Goal: Task Accomplishment & Management: Manage account settings

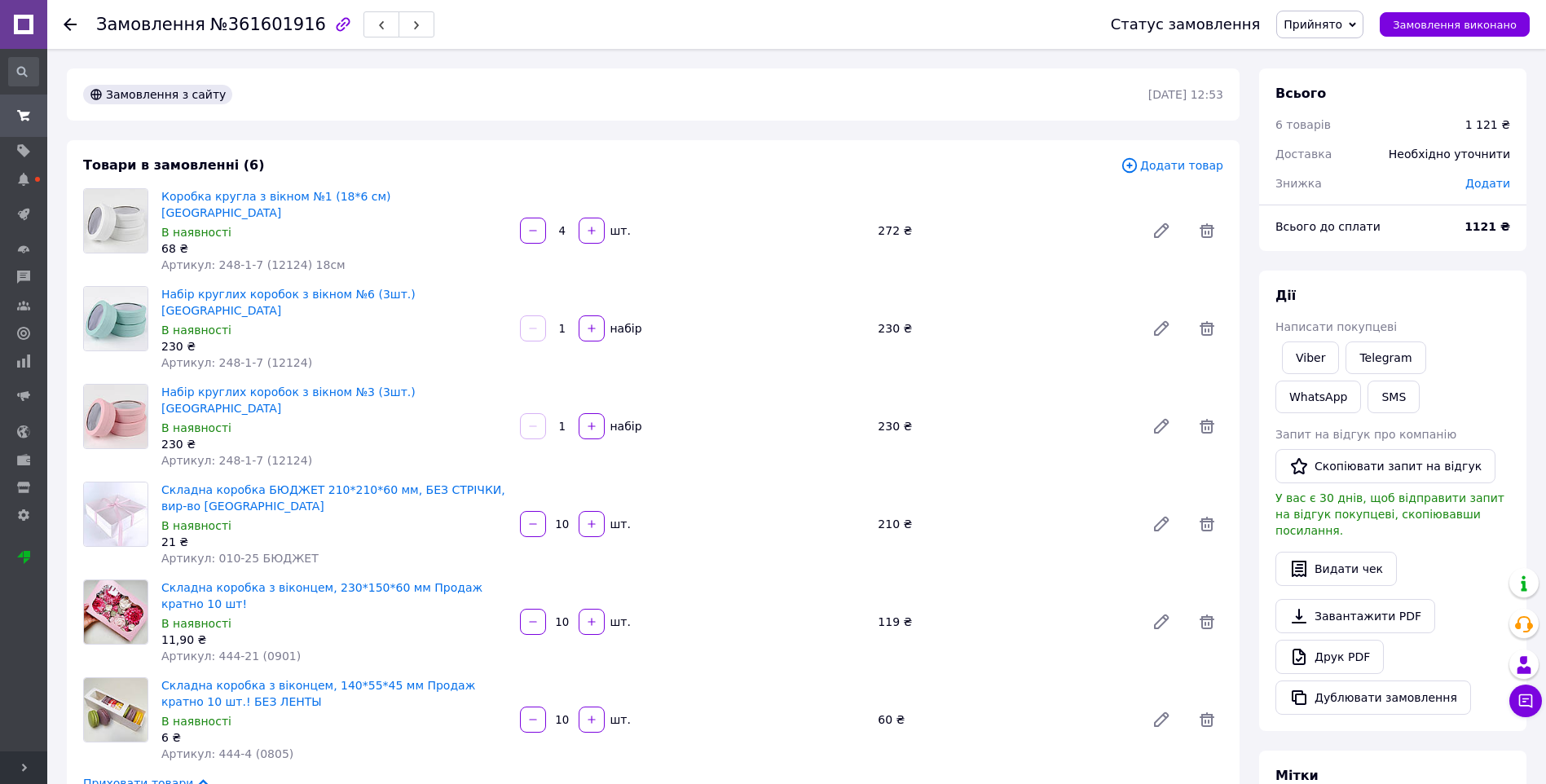
scroll to position [81, 0]
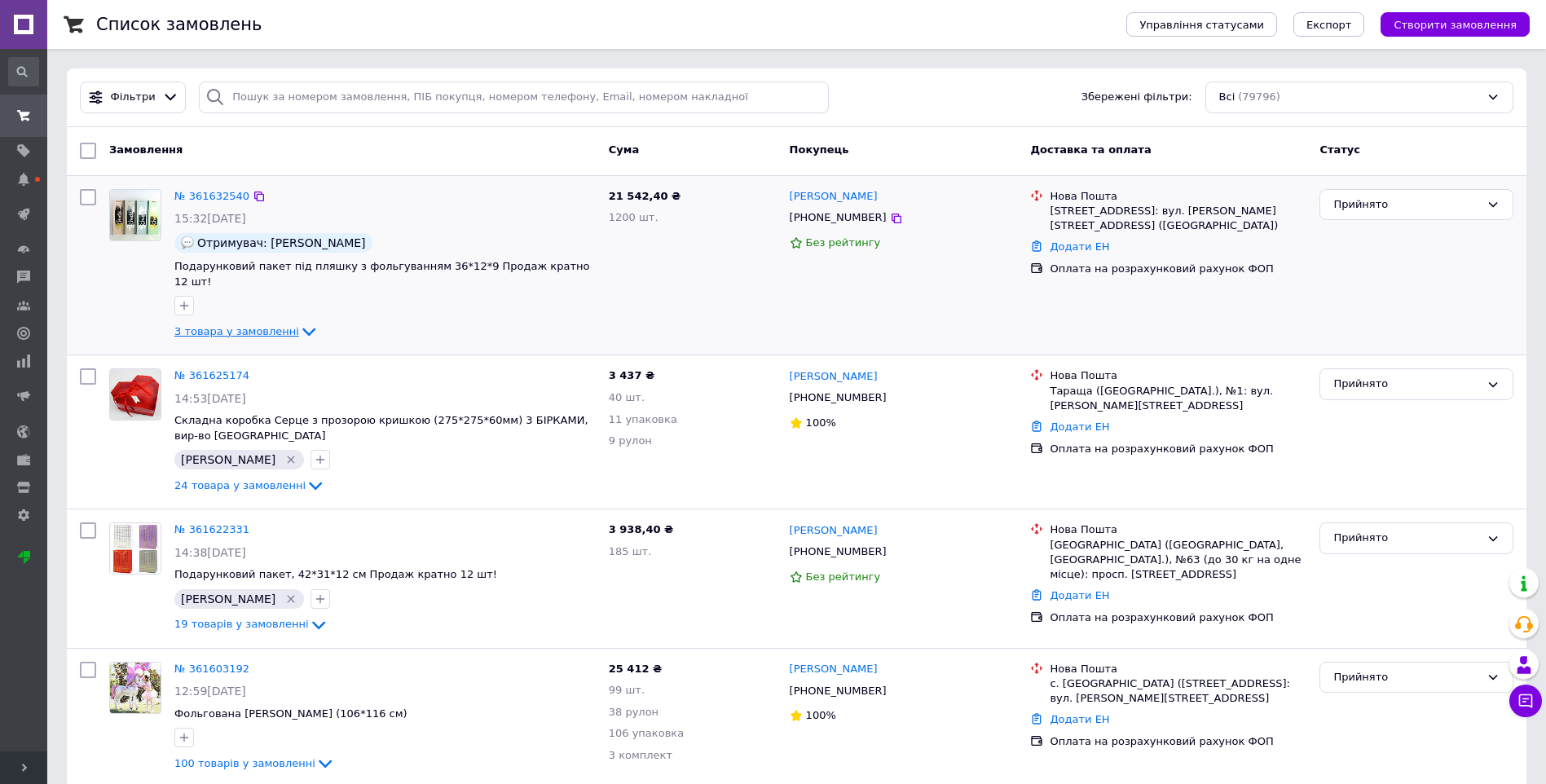
click at [299, 322] on icon at bounding box center [309, 331] width 19 height 19
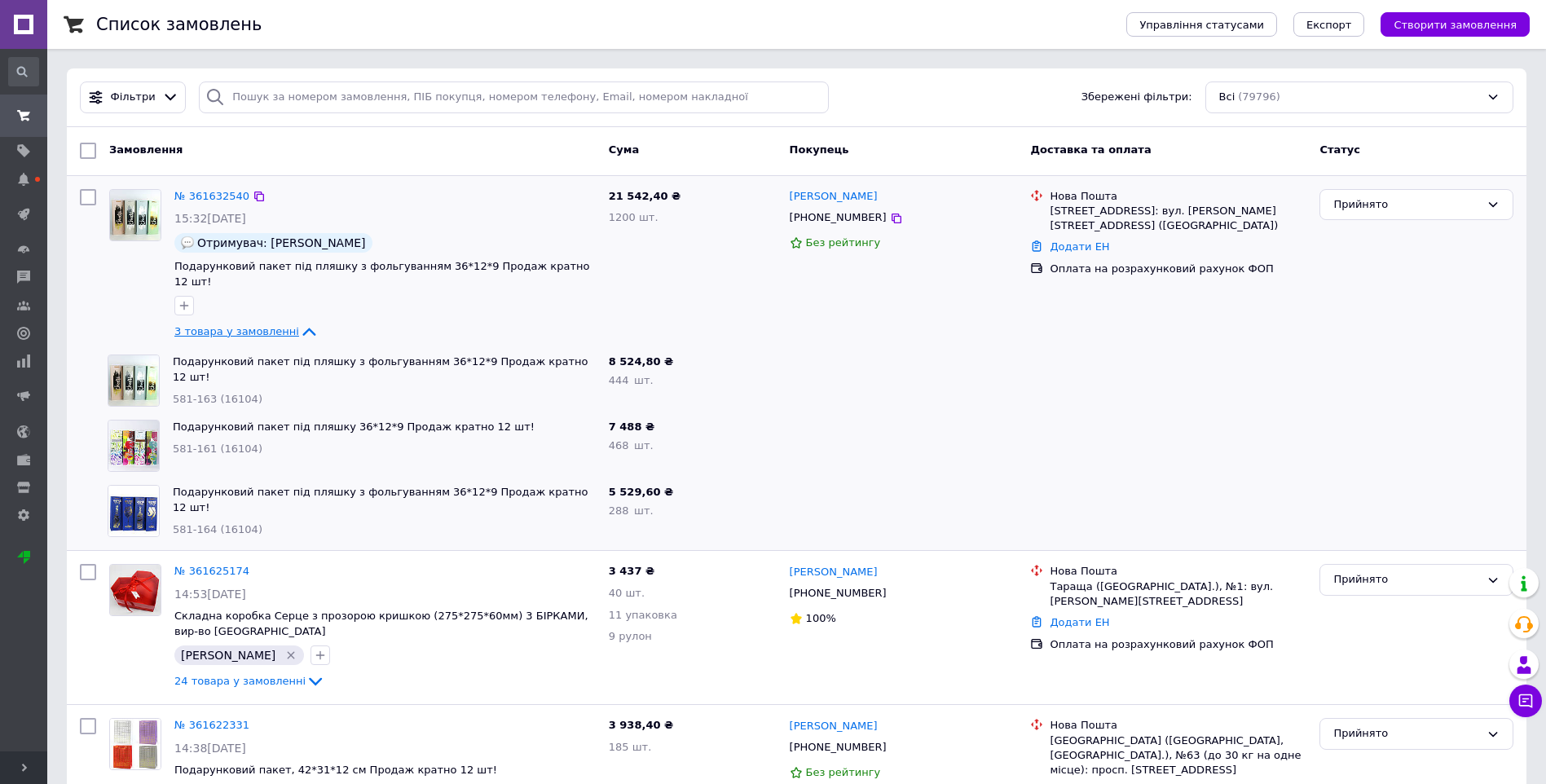
click at [303, 329] on icon at bounding box center [309, 333] width 13 height 8
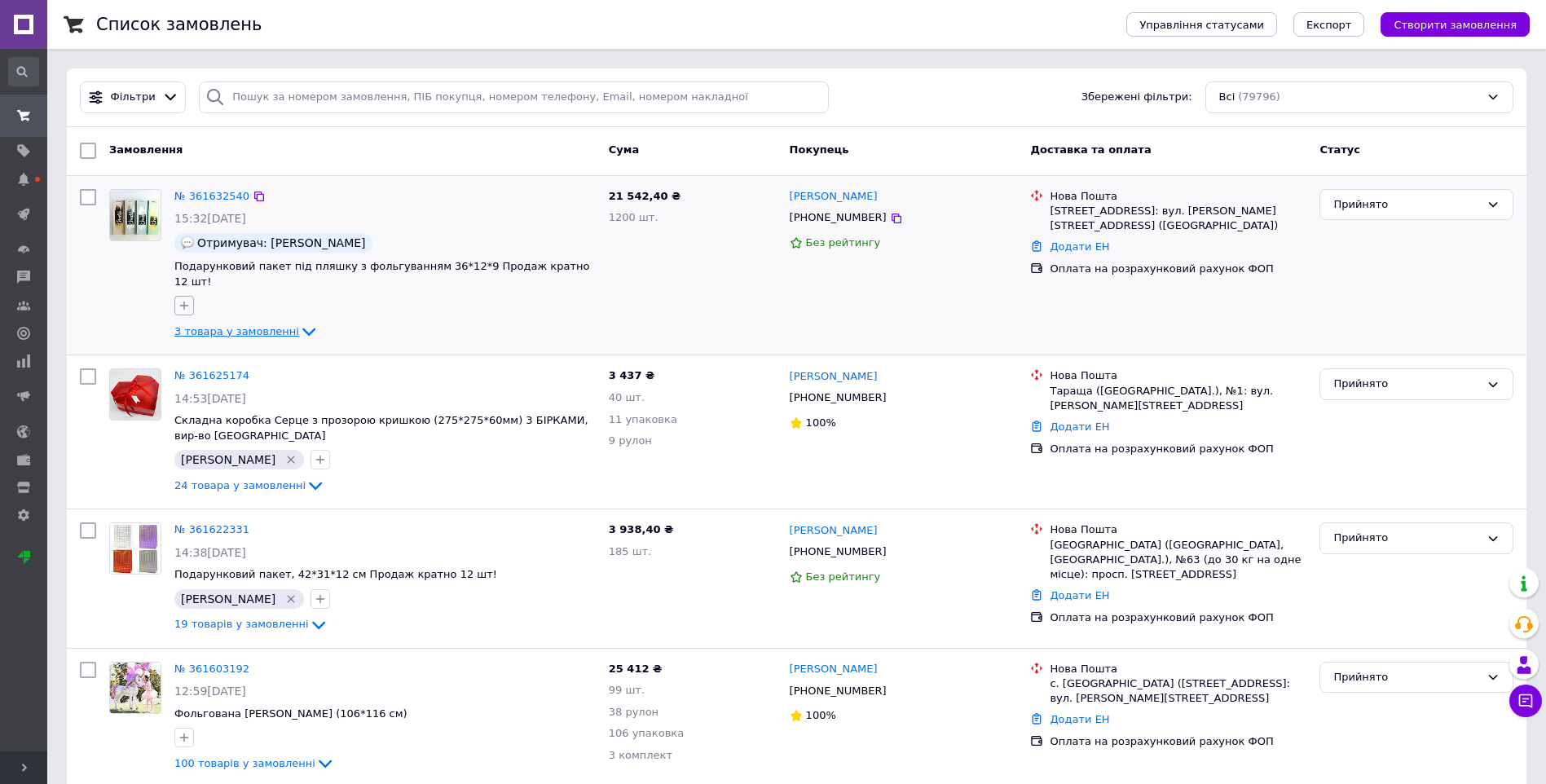
click at [189, 299] on icon "button" at bounding box center [183, 305] width 13 height 13
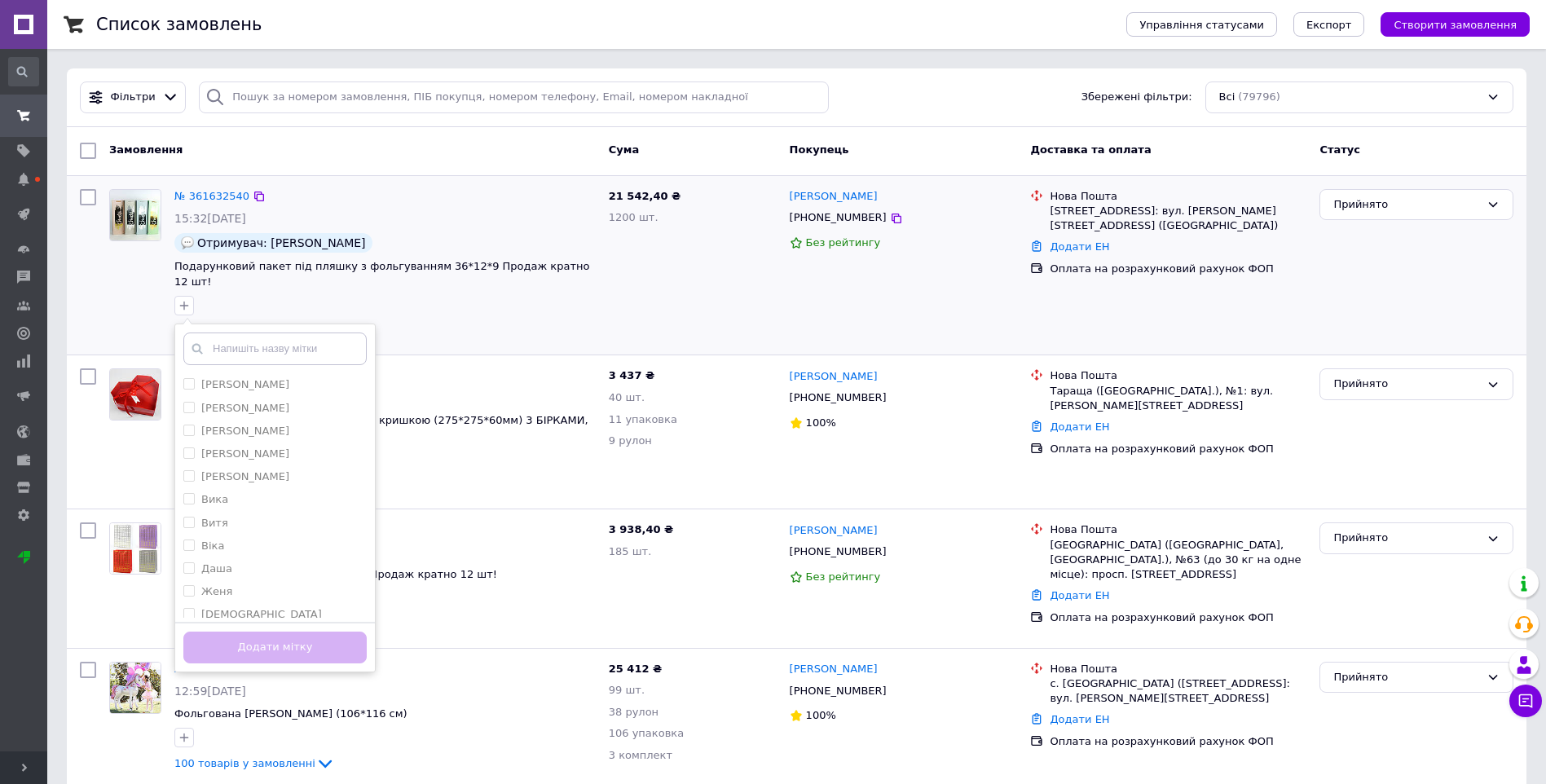
scroll to position [163, 0]
click at [261, 490] on div "[PERSON_NAME]" at bounding box center [275, 497] width 183 height 14
checkbox input "true"
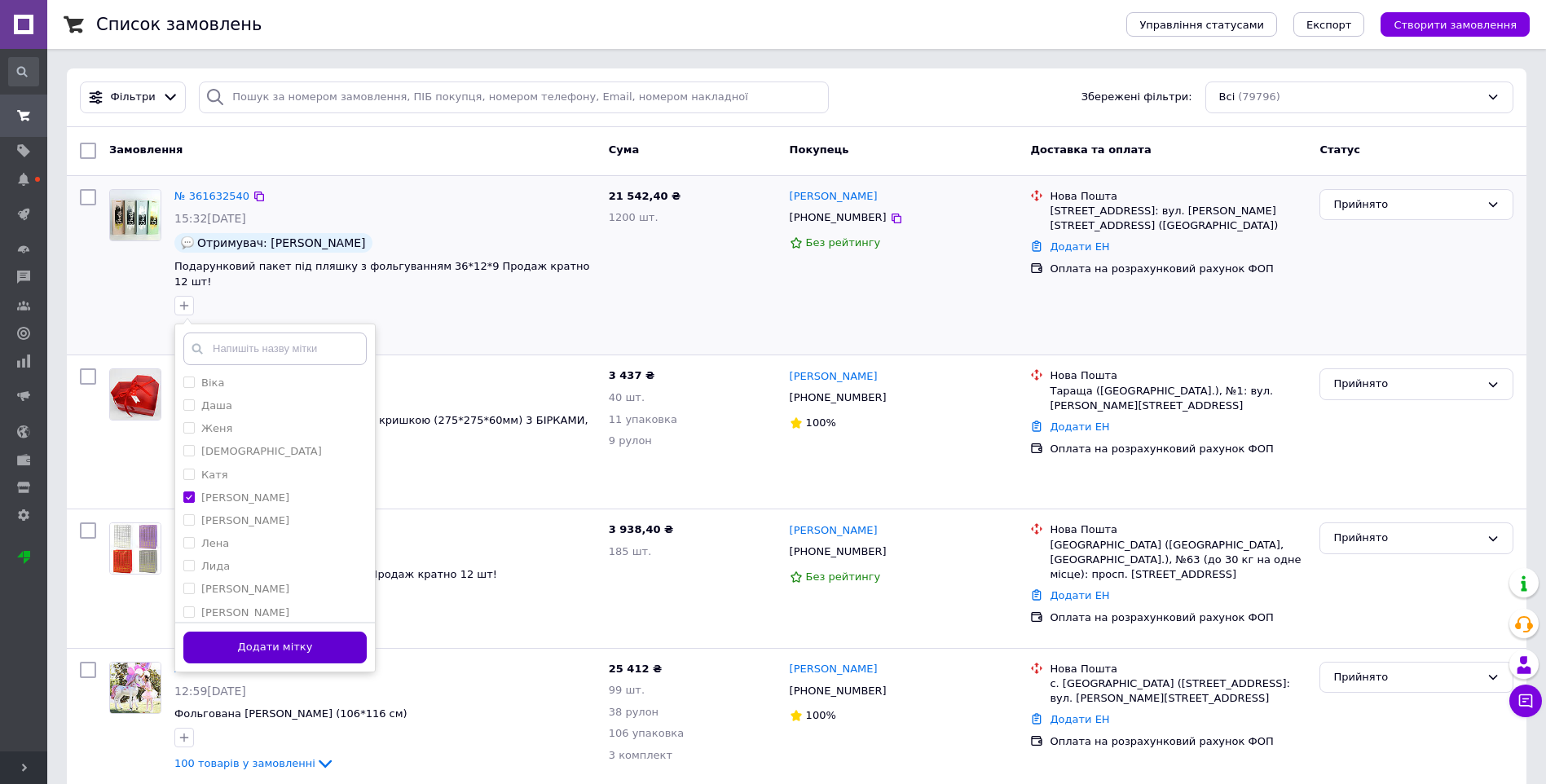
click at [274, 631] on button "Додати мітку" at bounding box center [275, 647] width 183 height 32
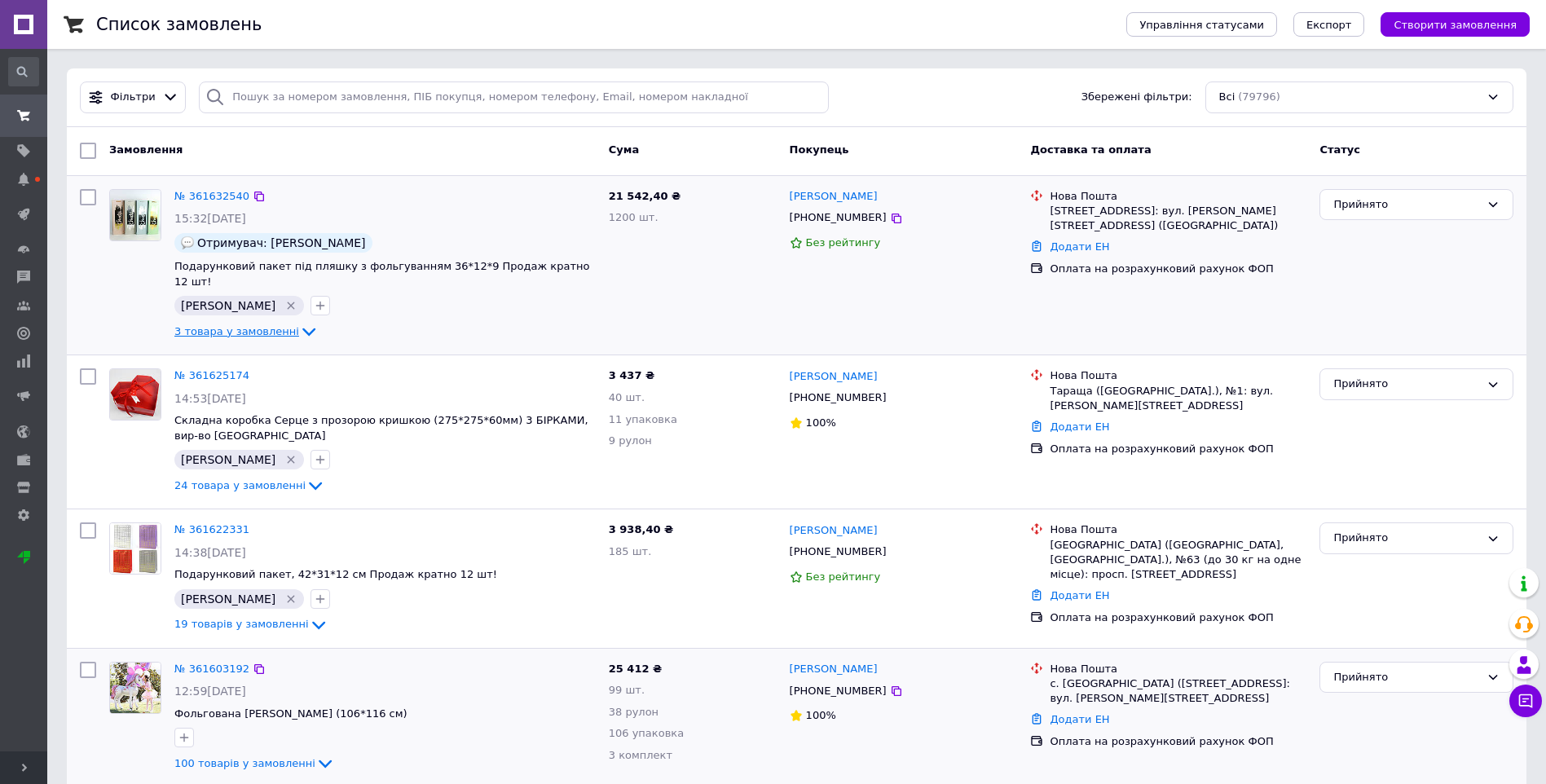
click at [26, 765] on icon at bounding box center [25, 767] width 8 height 8
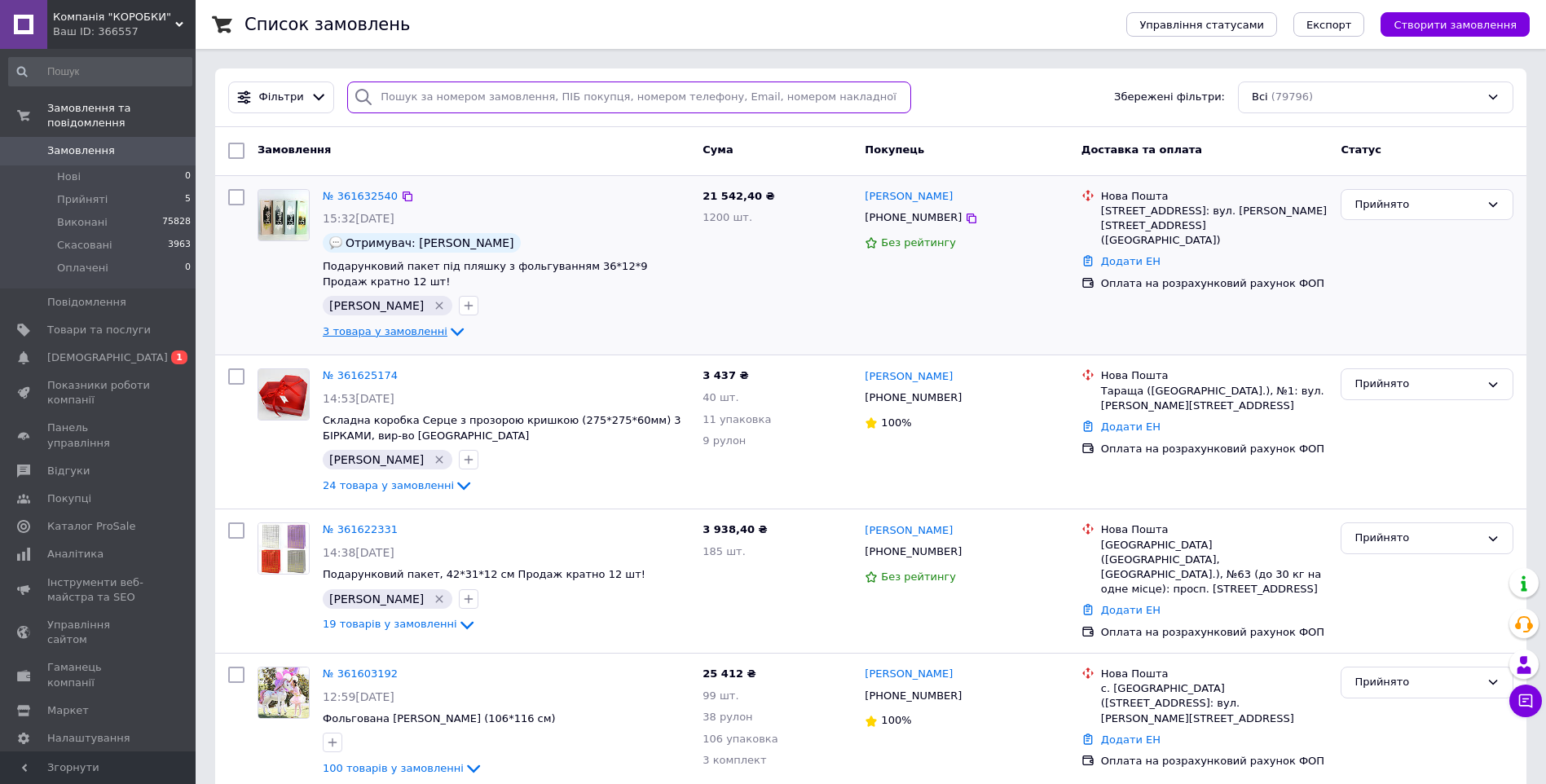
click at [437, 92] on input "search" at bounding box center [629, 97] width 564 height 32
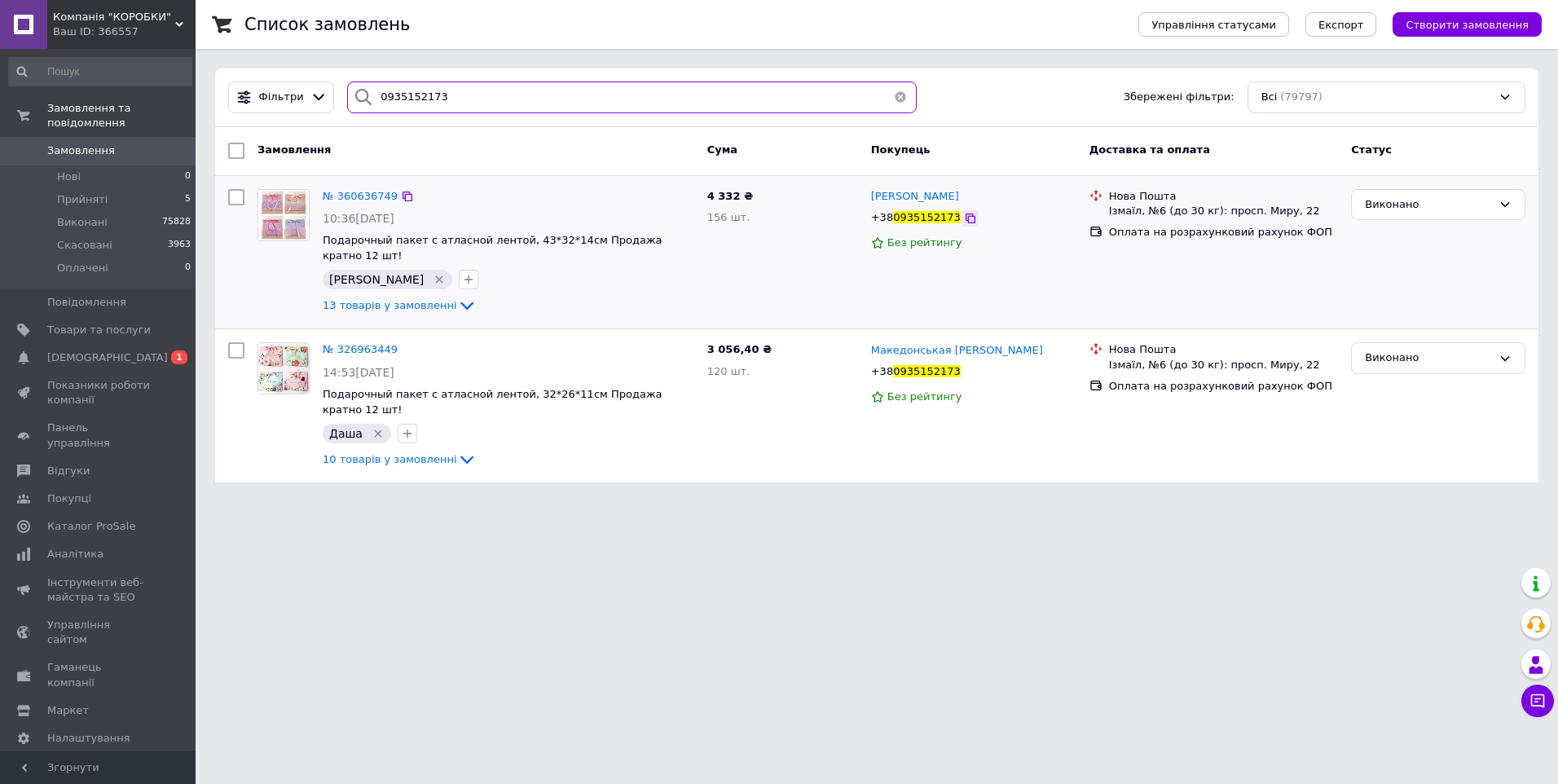
type input "0935152173"
click at [965, 218] on icon at bounding box center [970, 218] width 13 height 13
drag, startPoint x: 450, startPoint y: 99, endPoint x: 371, endPoint y: 87, distance: 79.9
click at [371, 87] on div "0935152173" at bounding box center [632, 97] width 570 height 32
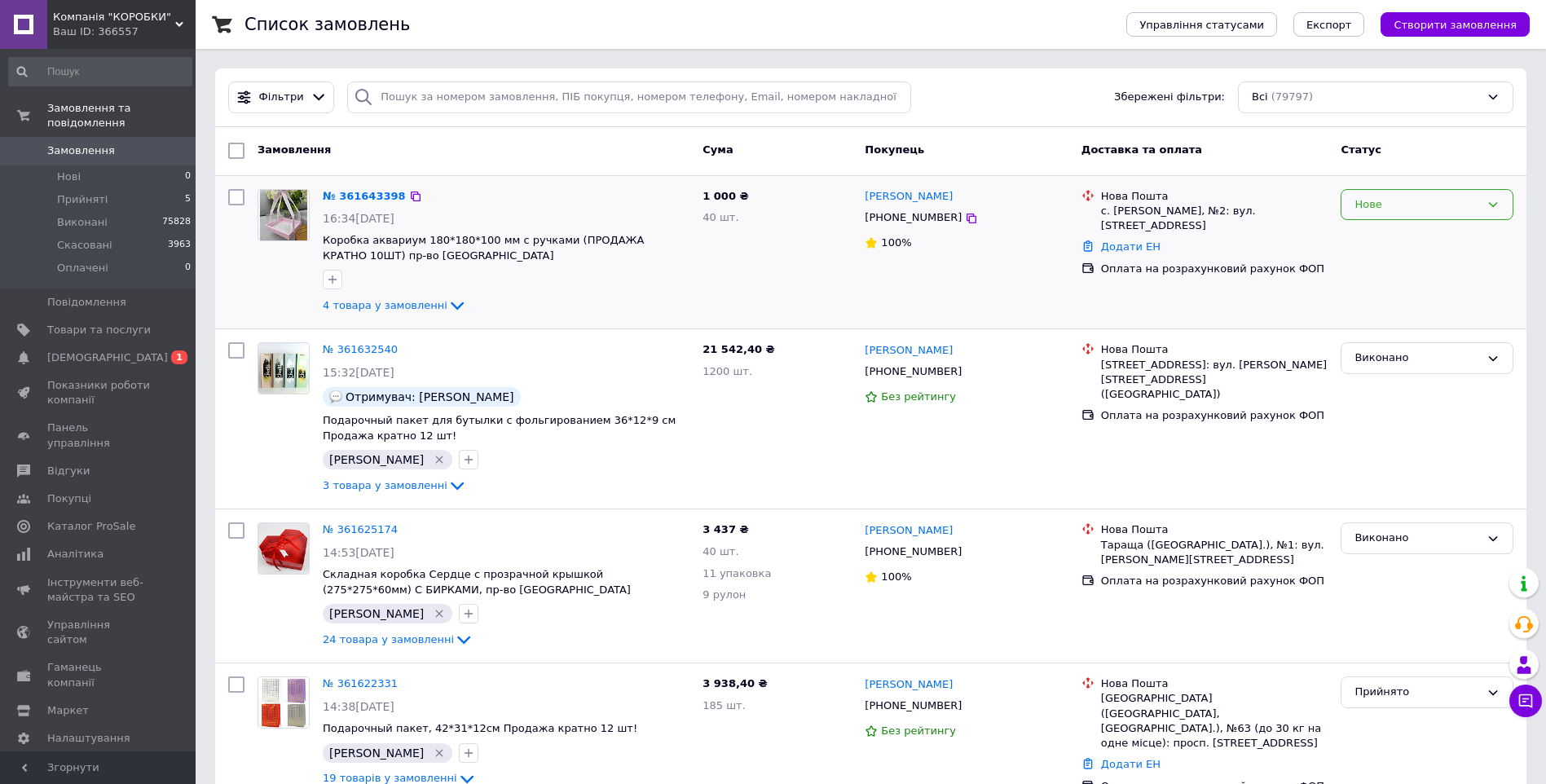
click at [1369, 215] on div "Нове" at bounding box center [1427, 205] width 172 height 32
click at [1374, 237] on li "Прийнято" at bounding box center [1427, 238] width 171 height 30
click at [330, 282] on icon "button" at bounding box center [332, 279] width 13 height 13
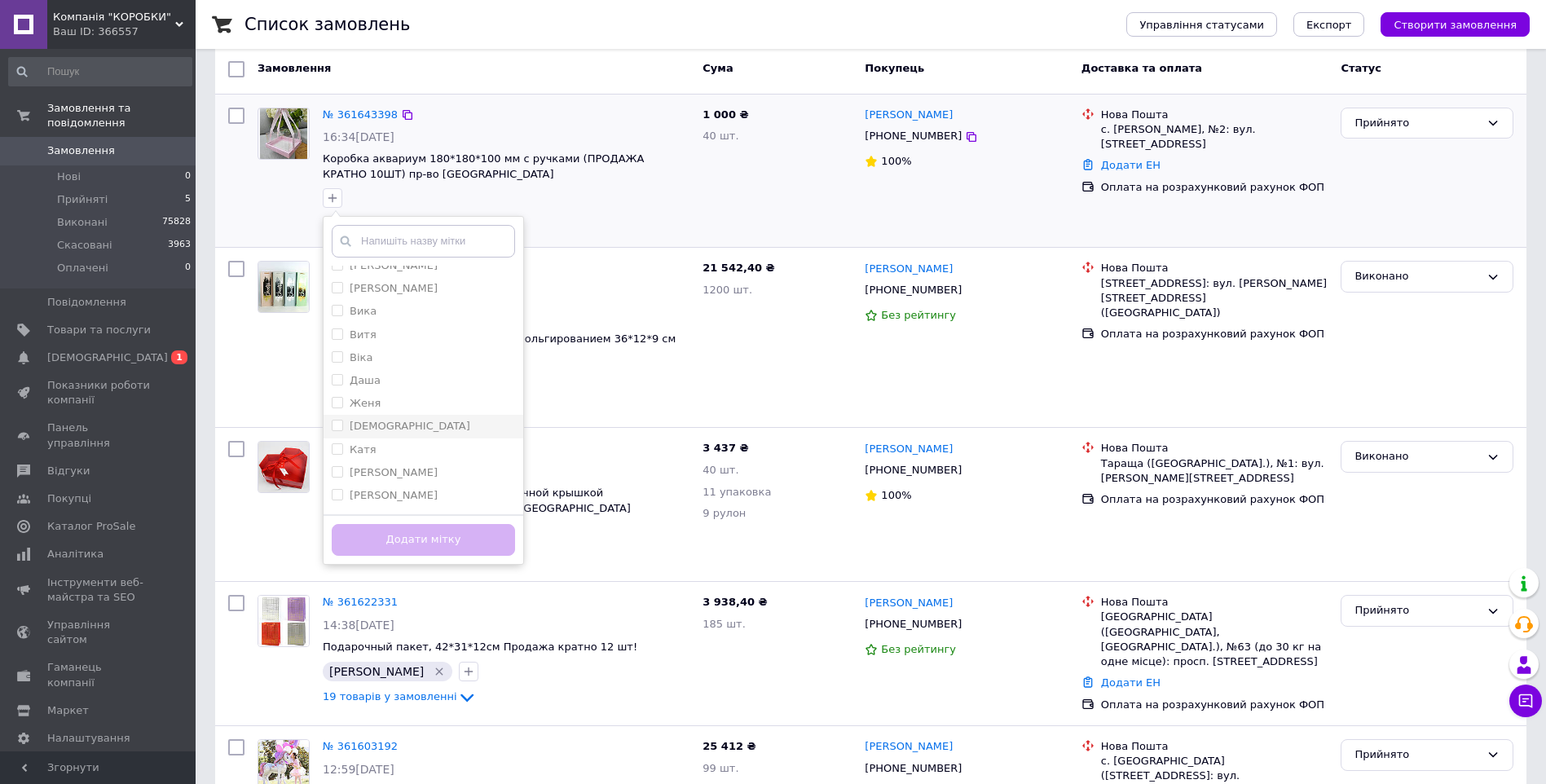
scroll to position [81, 0]
click at [395, 467] on div "[PERSON_NAME]" at bounding box center [423, 471] width 183 height 14
checkbox input "true"
click at [385, 539] on button "Додати мітку" at bounding box center [423, 540] width 183 height 32
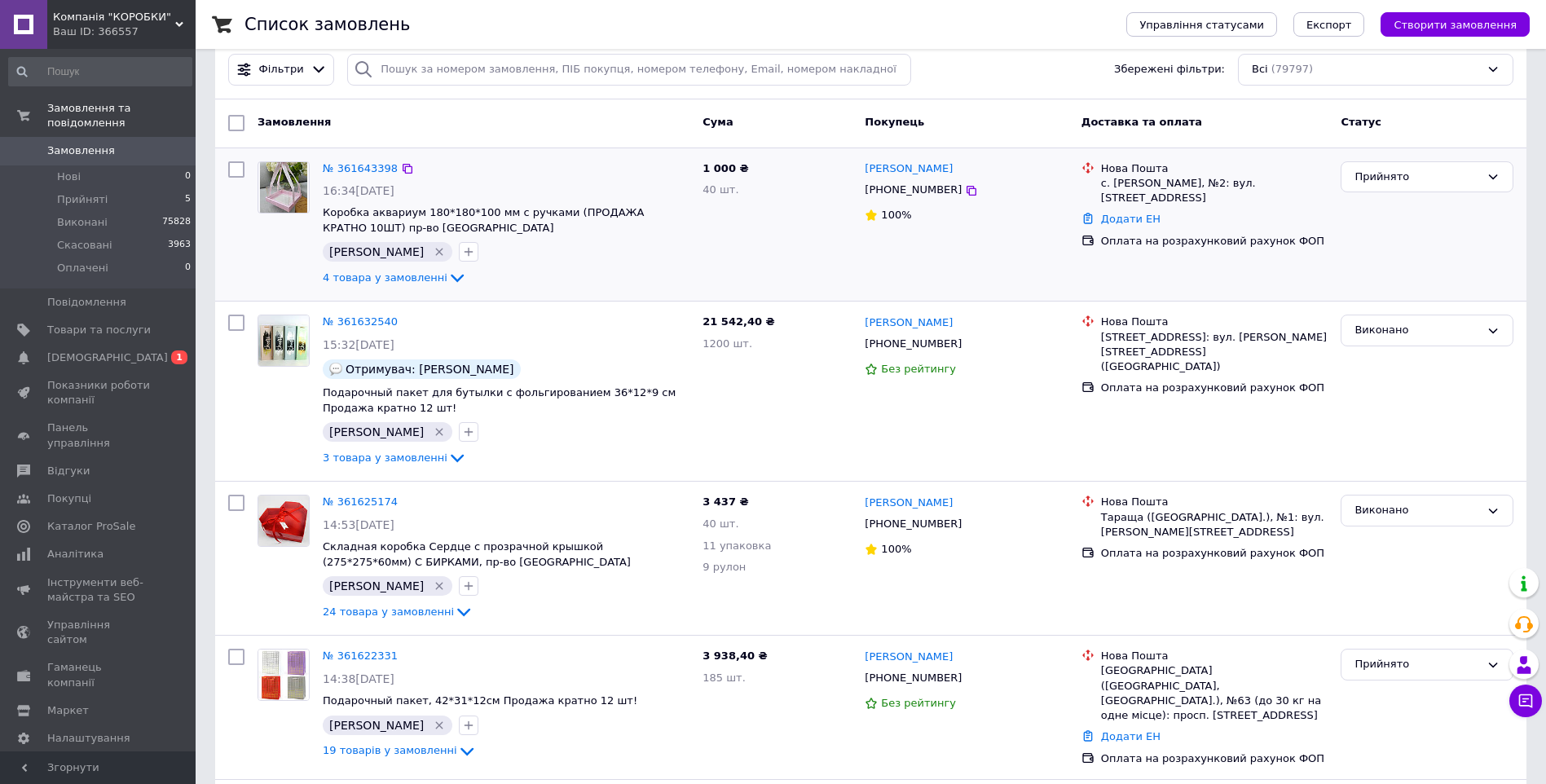
scroll to position [0, 0]
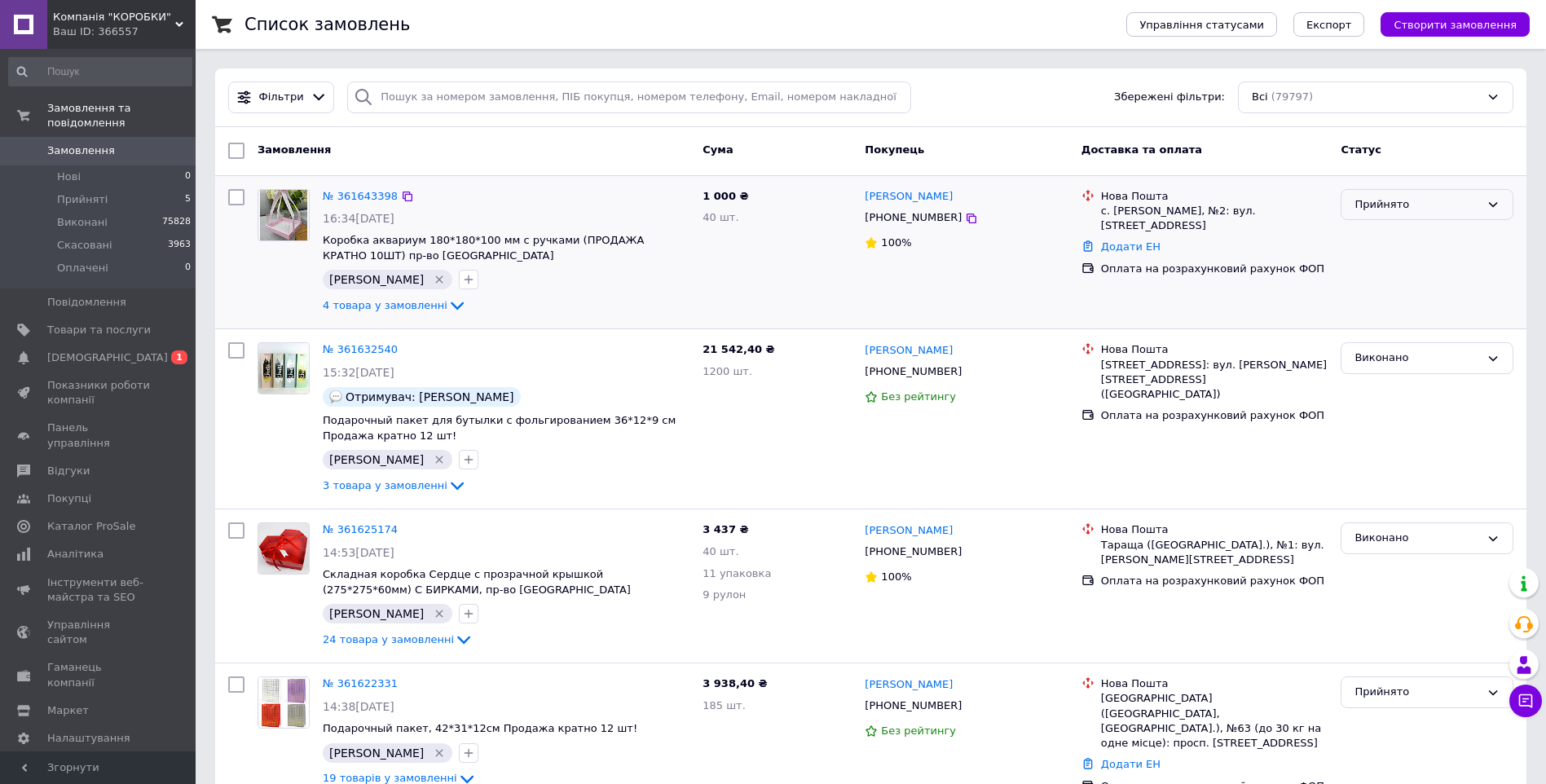
click at [1422, 215] on div "Прийнято" at bounding box center [1427, 205] width 172 height 32
click at [1412, 237] on li "Виконано" at bounding box center [1427, 238] width 171 height 30
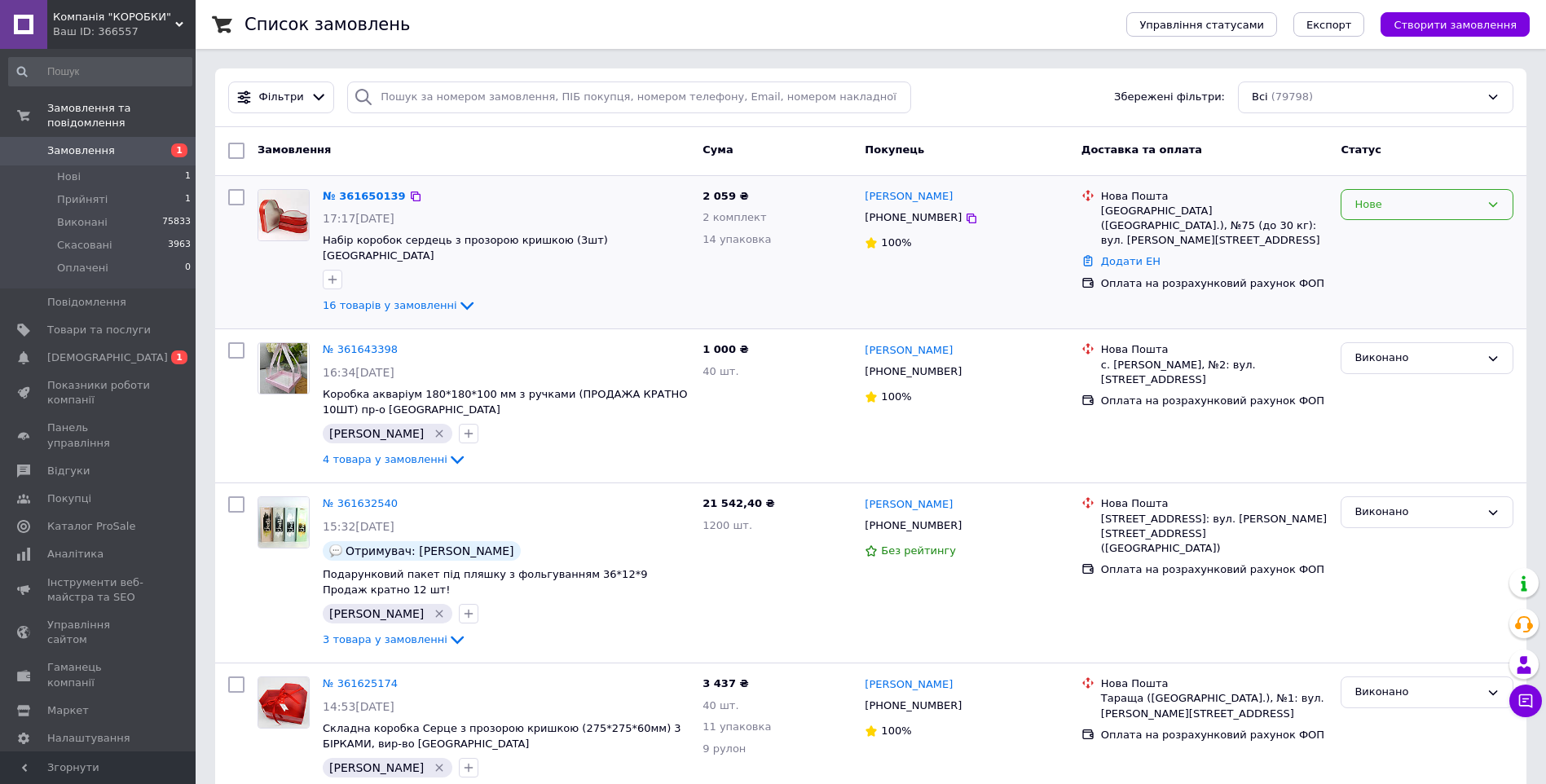
click at [1384, 214] on div "Нове" at bounding box center [1427, 205] width 172 height 32
click at [1395, 238] on li "Прийнято" at bounding box center [1427, 238] width 171 height 30
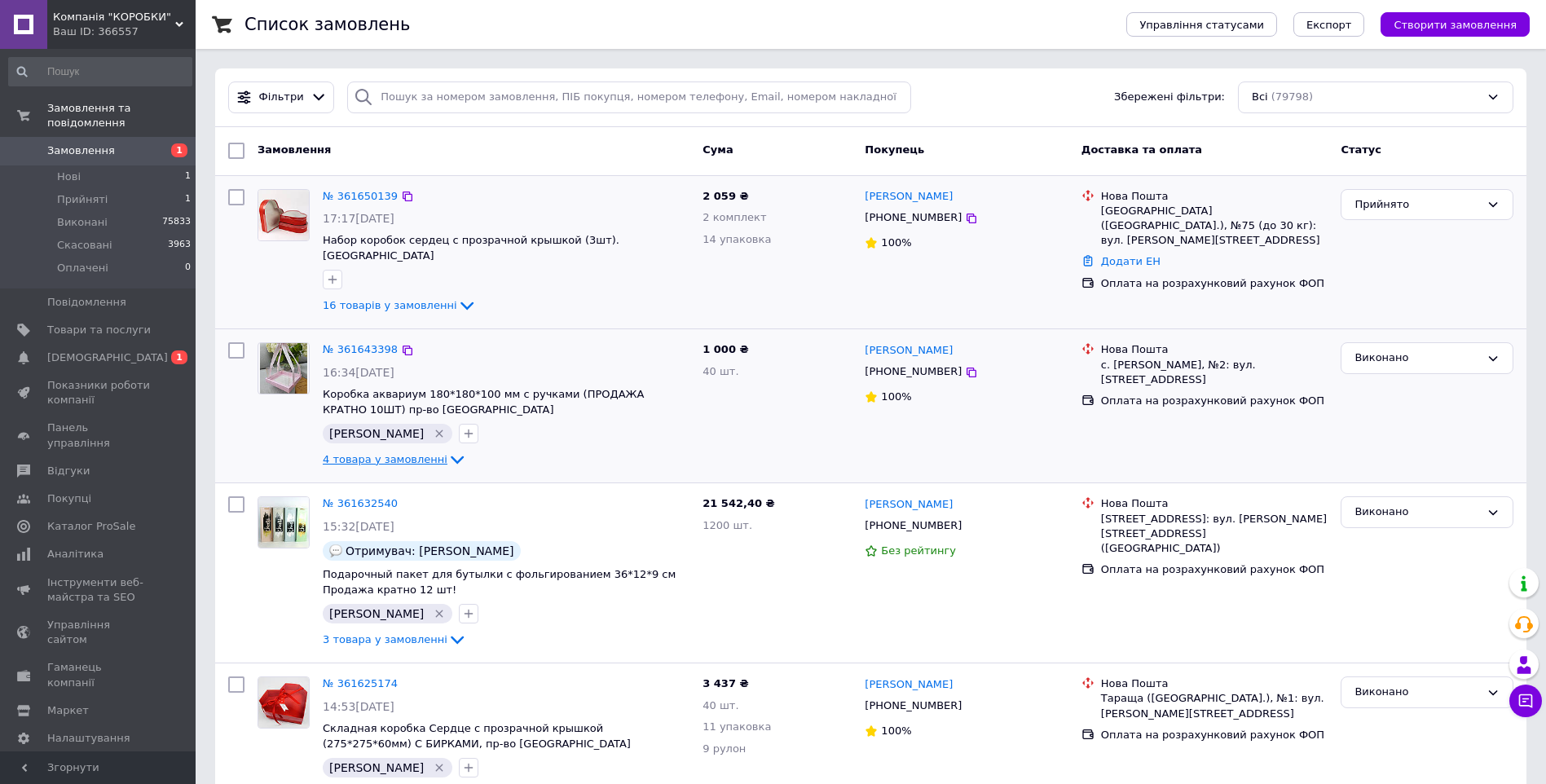
click at [447, 449] on icon at bounding box center [456, 459] width 19 height 19
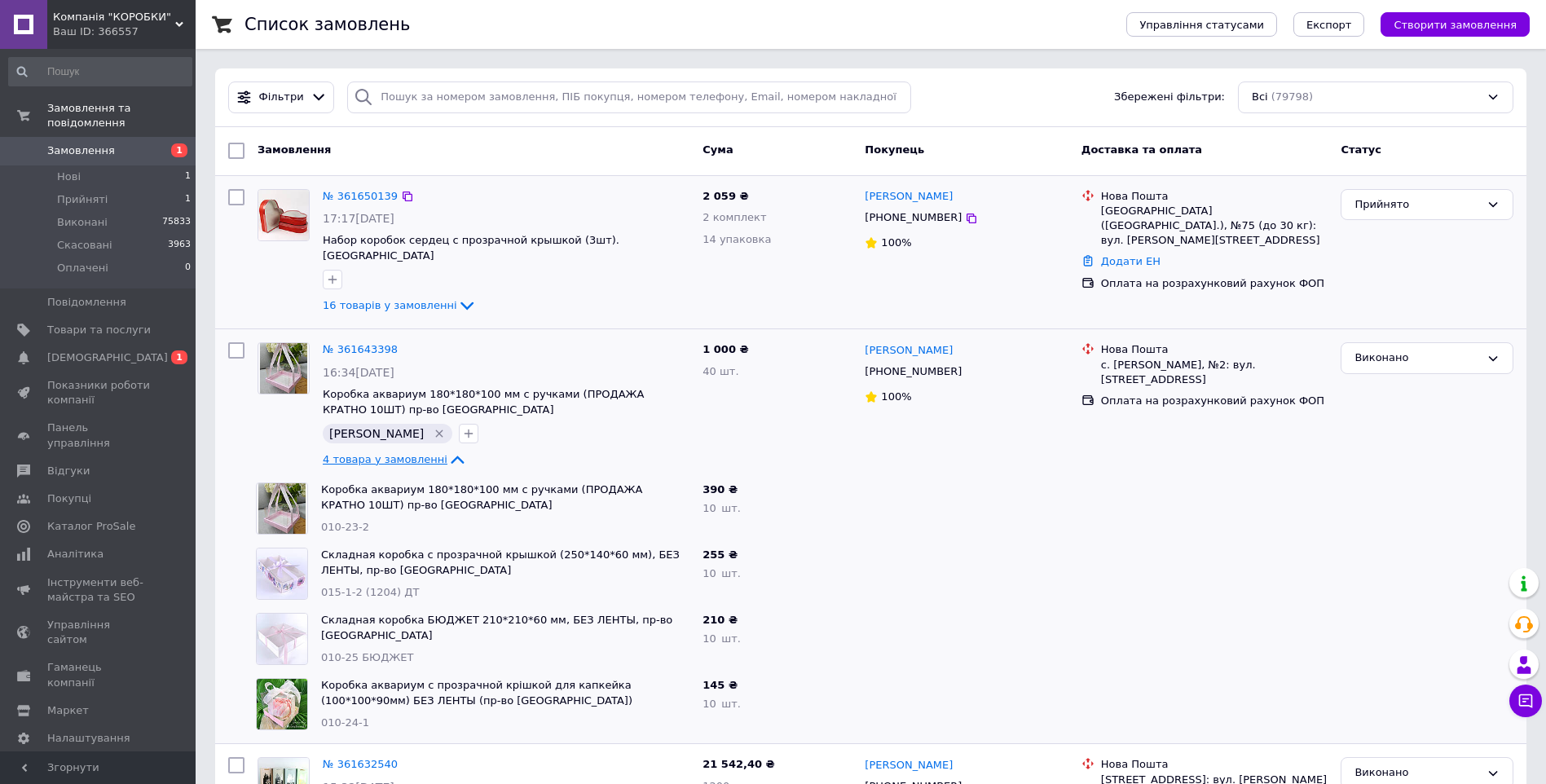
click at [447, 449] on icon at bounding box center [456, 459] width 19 height 19
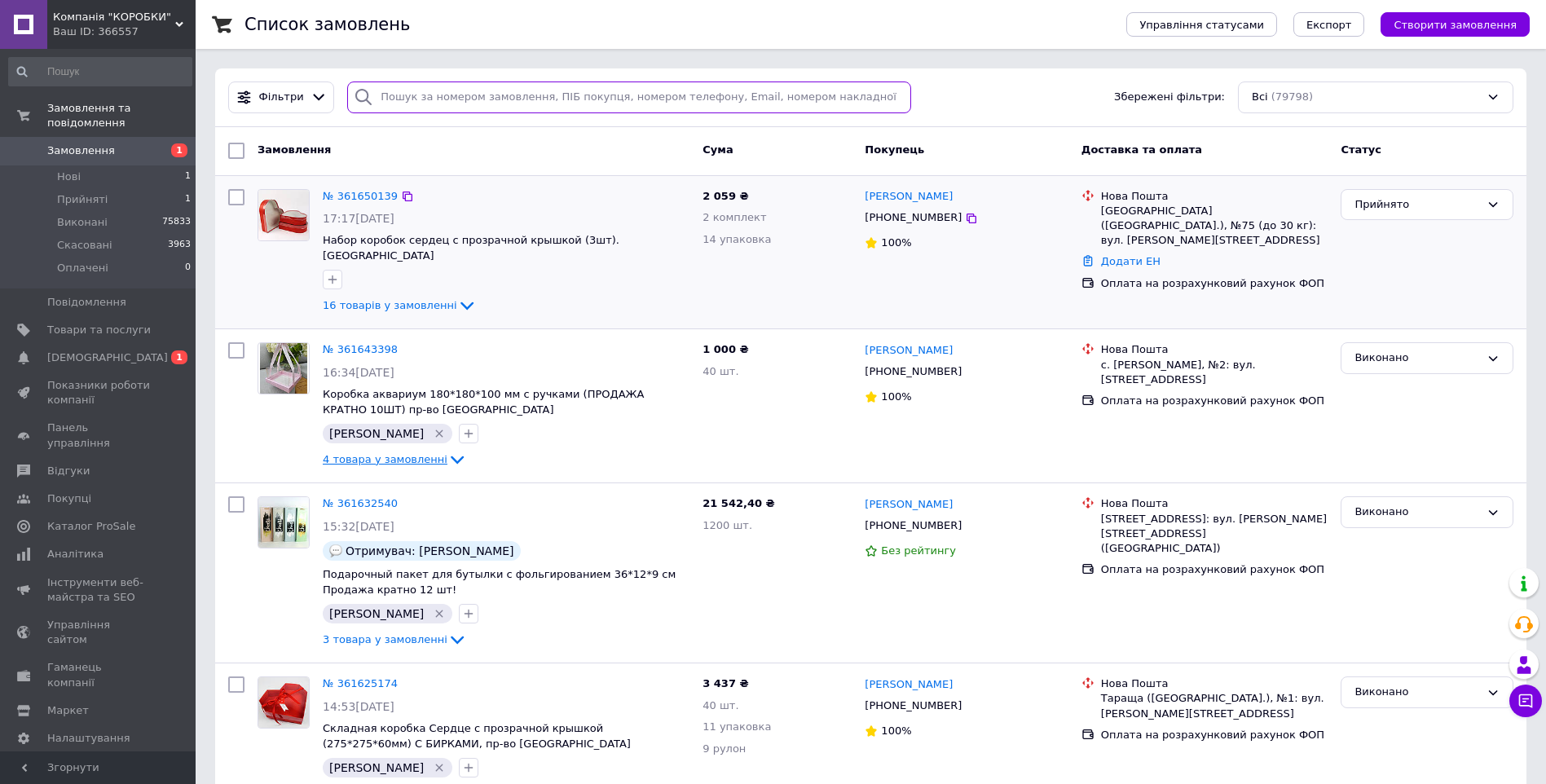
click at [419, 96] on input "search" at bounding box center [629, 97] width 564 height 32
paste input "+380981303511"
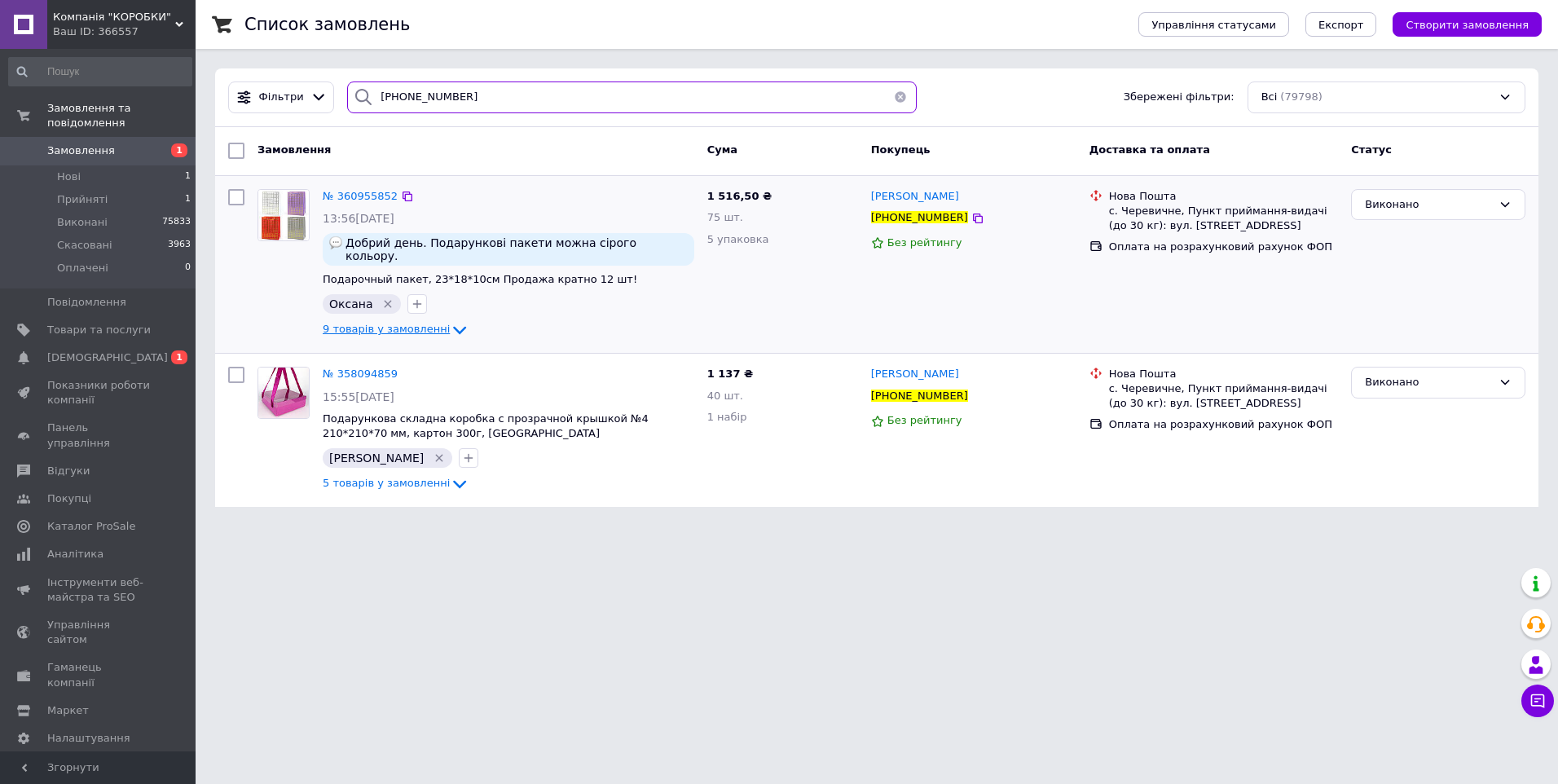
type input "+380981303511"
click at [453, 327] on icon at bounding box center [459, 331] width 13 height 8
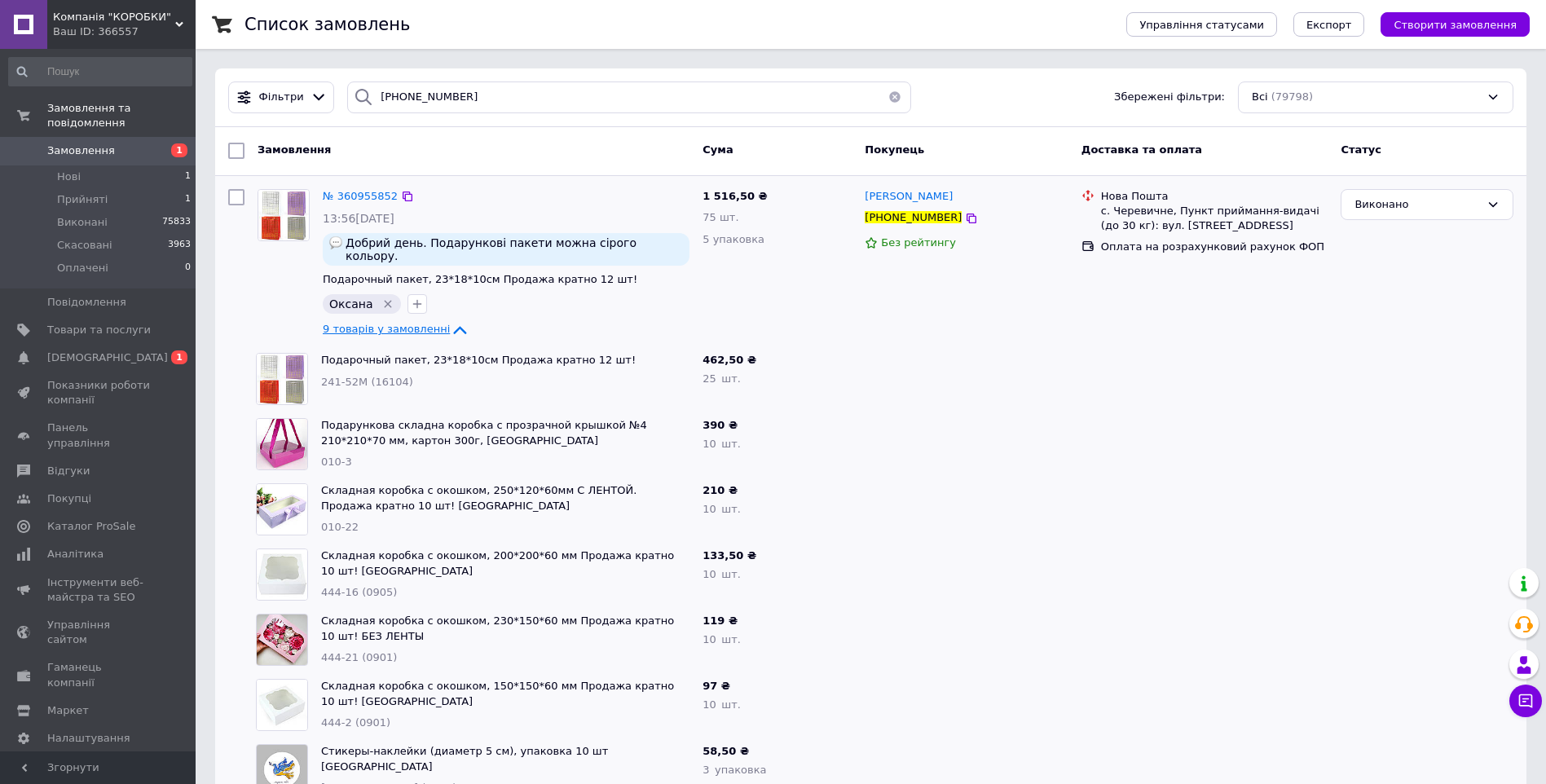
click at [450, 320] on icon at bounding box center [459, 329] width 19 height 19
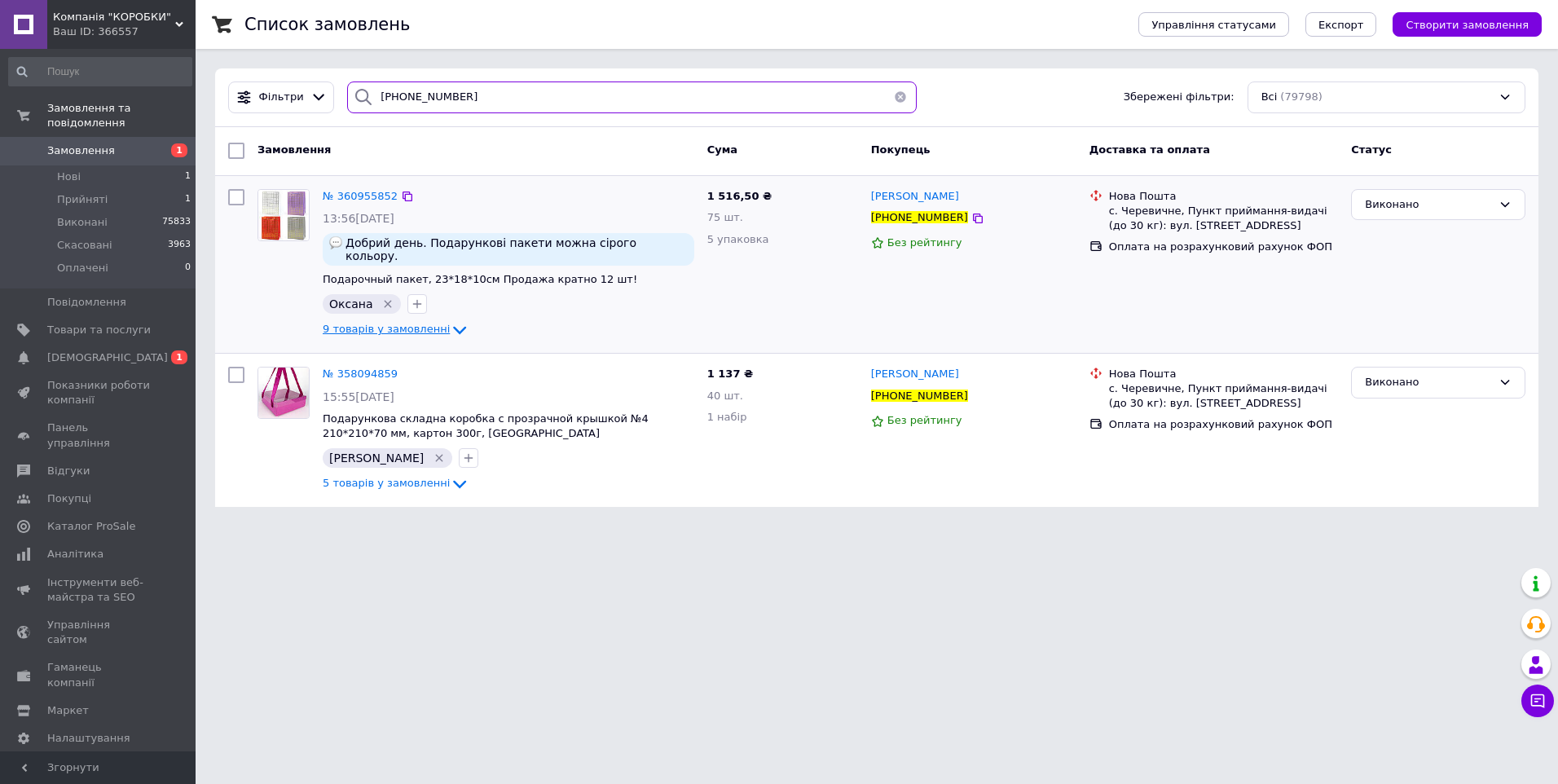
drag, startPoint x: 492, startPoint y: 95, endPoint x: 368, endPoint y: 108, distance: 124.7
click at [368, 108] on div "+380981303511" at bounding box center [632, 97] width 570 height 32
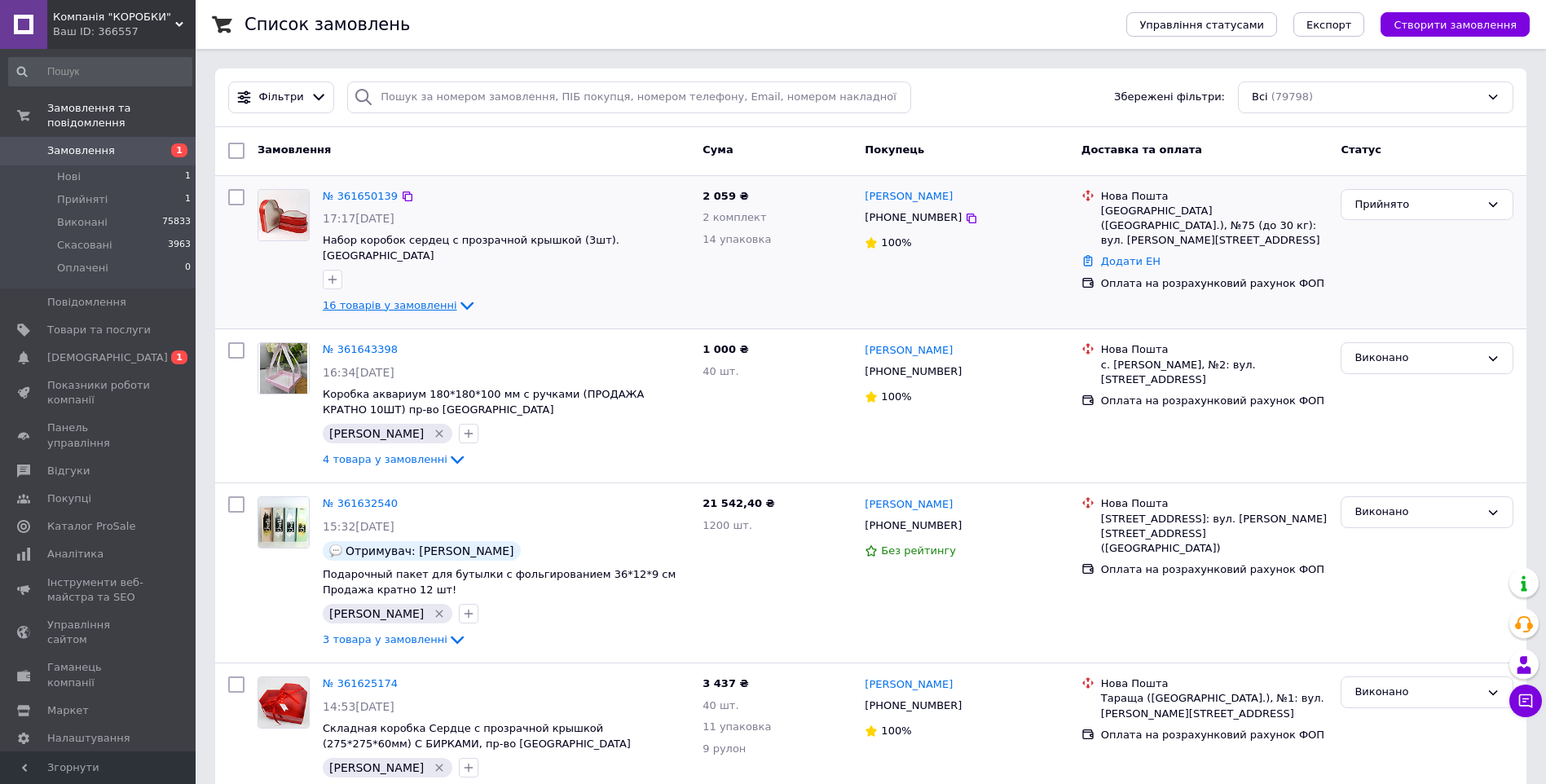
click at [461, 302] on icon at bounding box center [467, 307] width 13 height 8
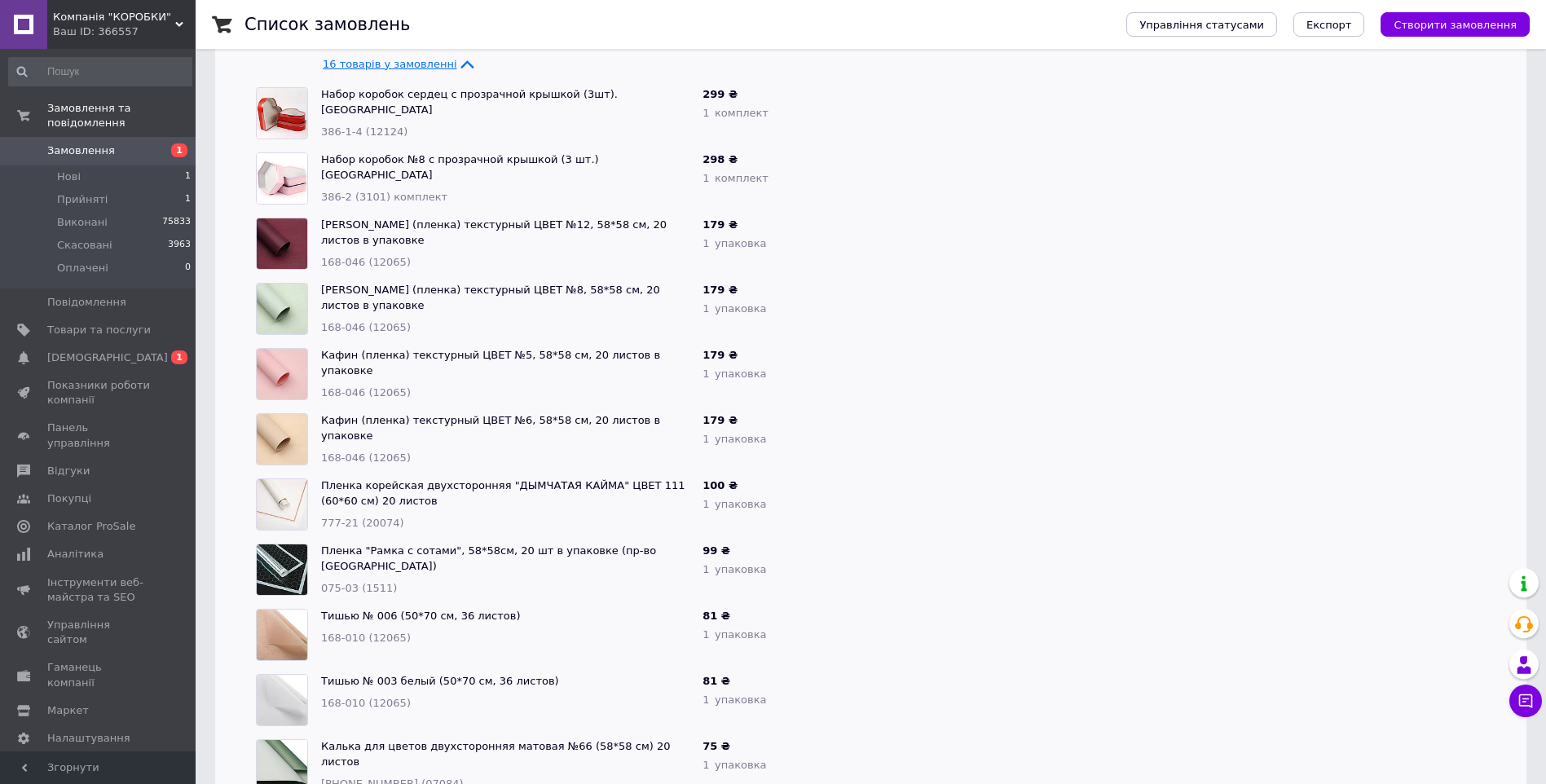
scroll to position [163, 0]
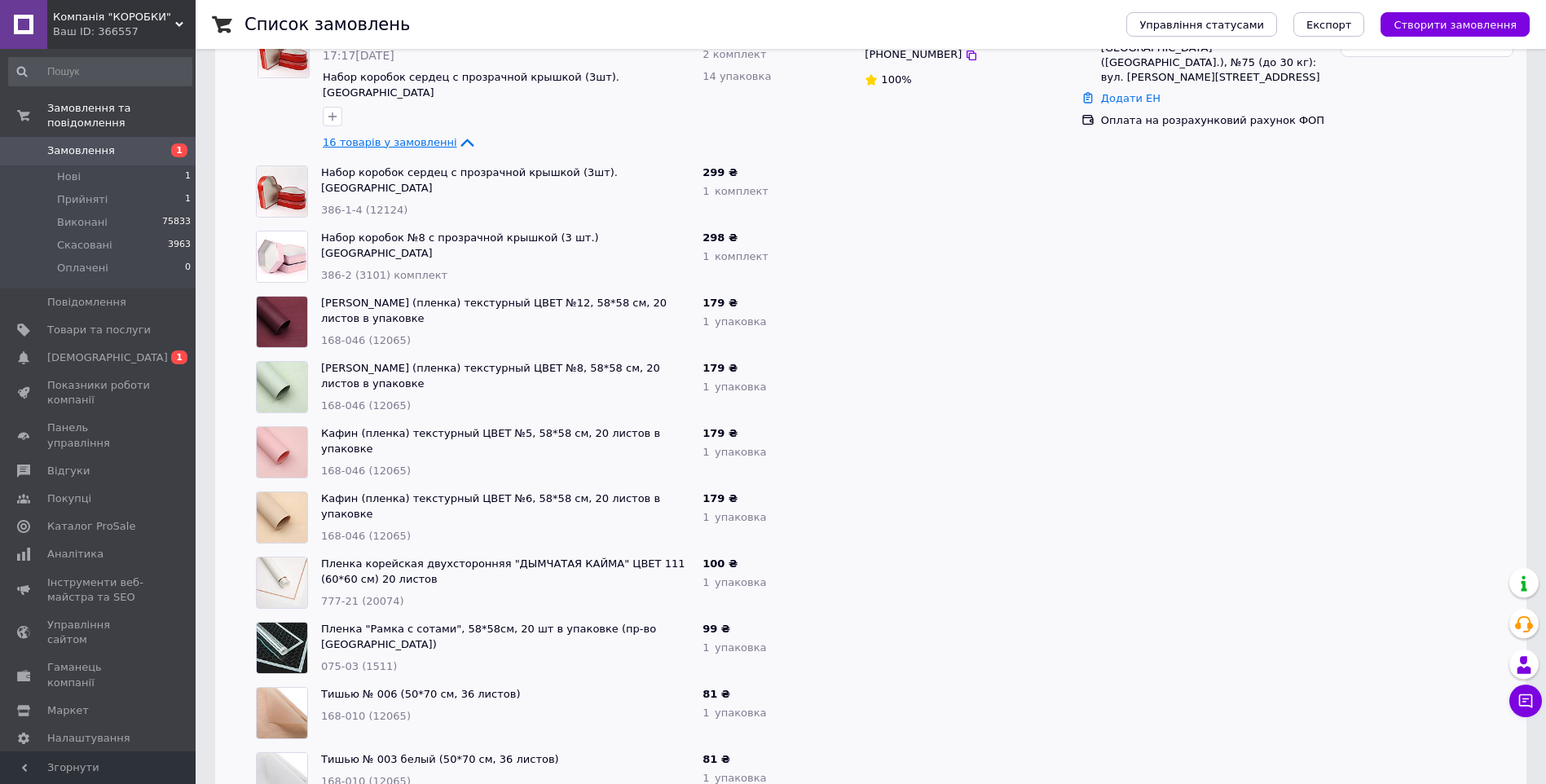
click at [457, 133] on icon at bounding box center [467, 142] width 19 height 19
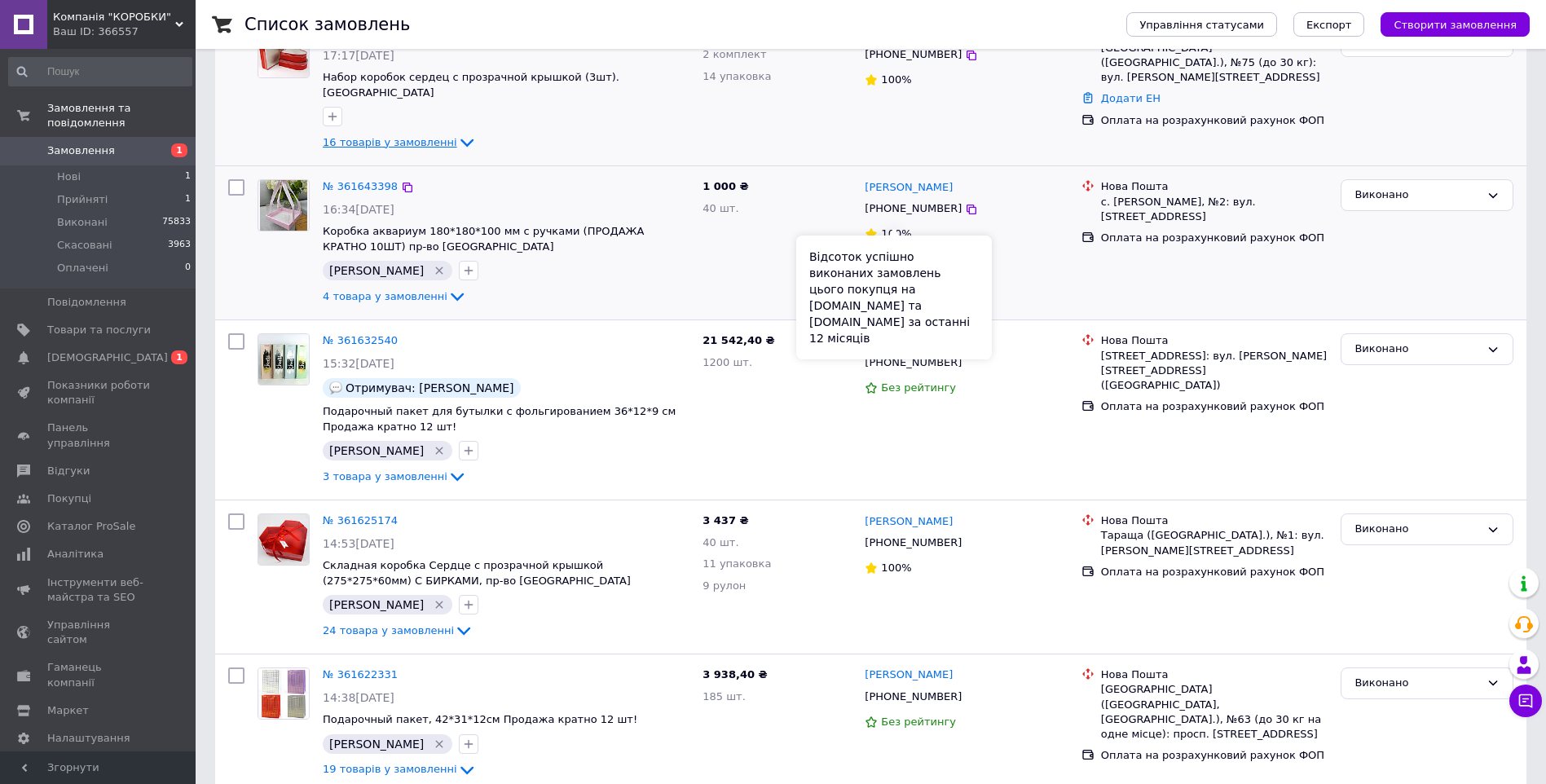
scroll to position [0, 0]
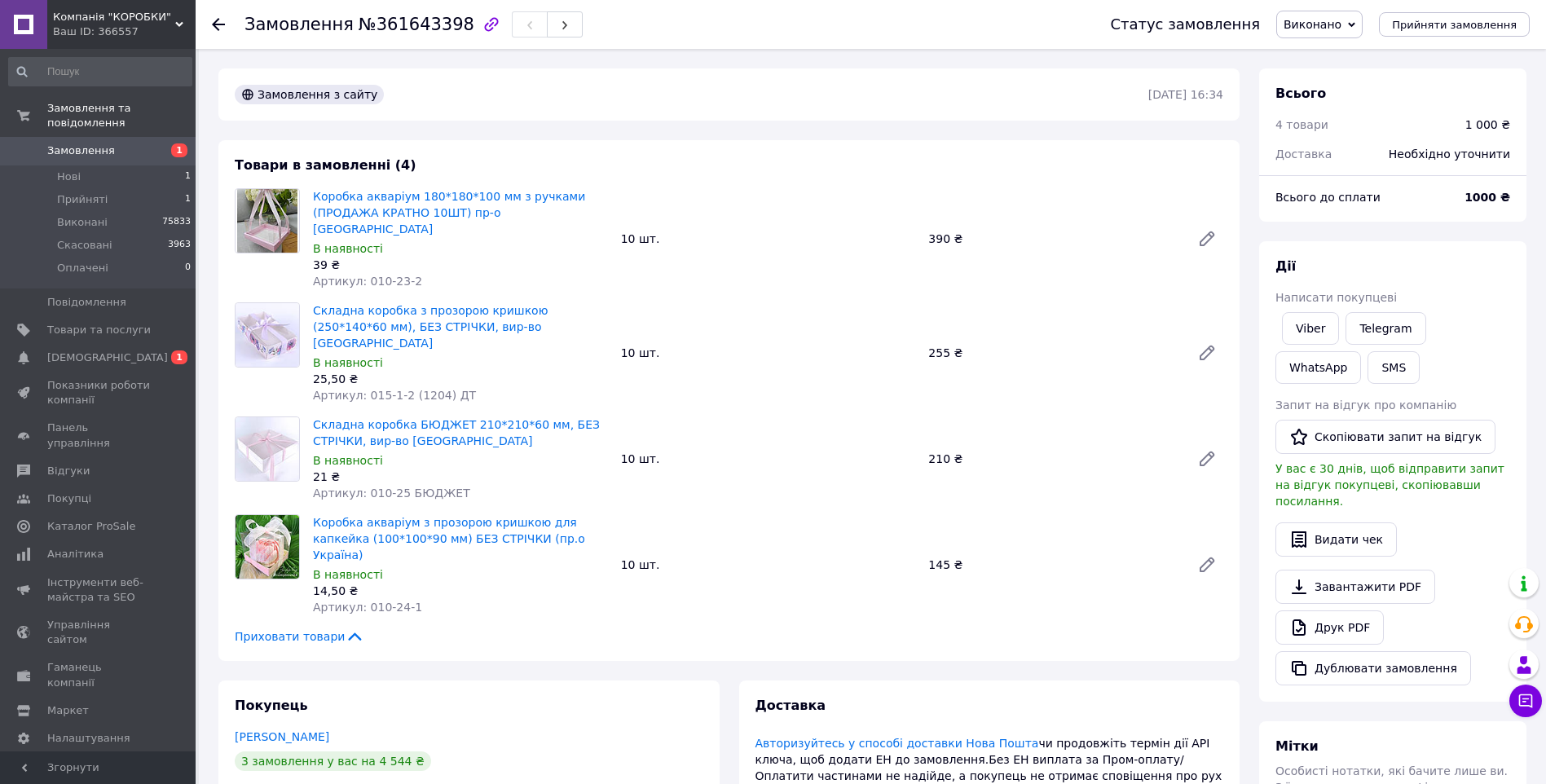
drag, startPoint x: 223, startPoint y: 272, endPoint x: 234, endPoint y: 273, distance: 11.0
click at [223, 272] on div "Товари в замовленні (4) Коробка акваріум 180*180*100 мм з ручками (ПРОДАЖА КРАТ…" at bounding box center [729, 400] width 1021 height 520
